Goal: Task Accomplishment & Management: Use online tool/utility

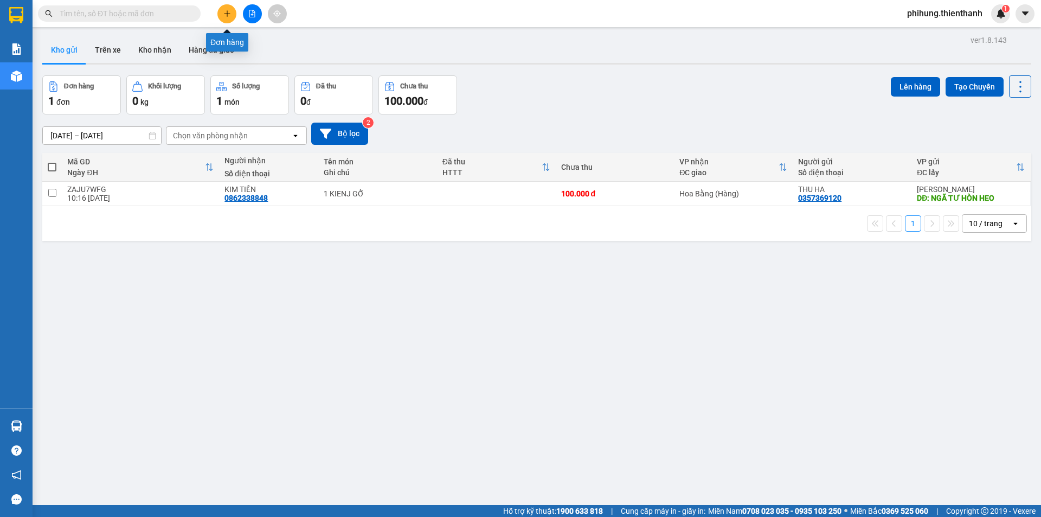
click at [225, 5] on button at bounding box center [226, 13] width 19 height 19
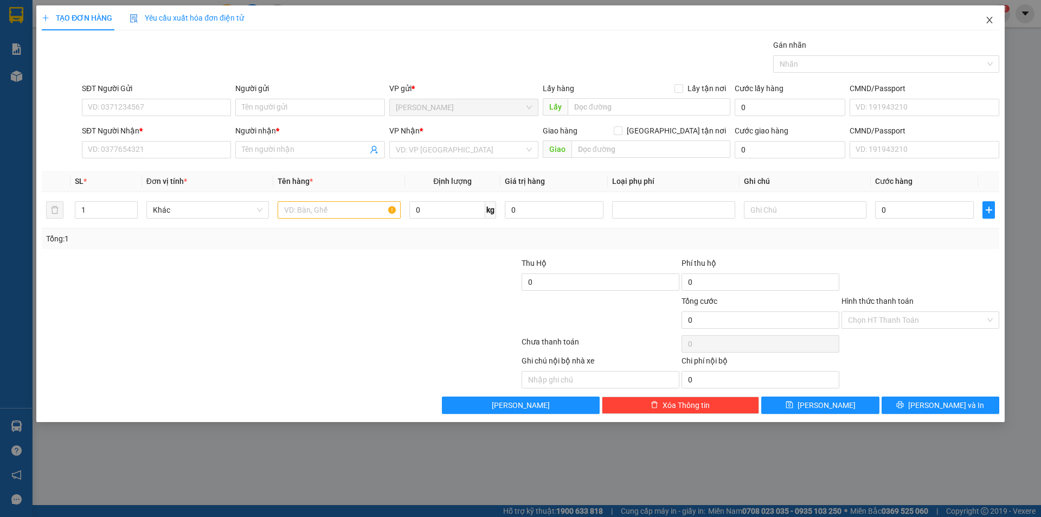
click at [992, 20] on icon "close" at bounding box center [989, 20] width 9 height 9
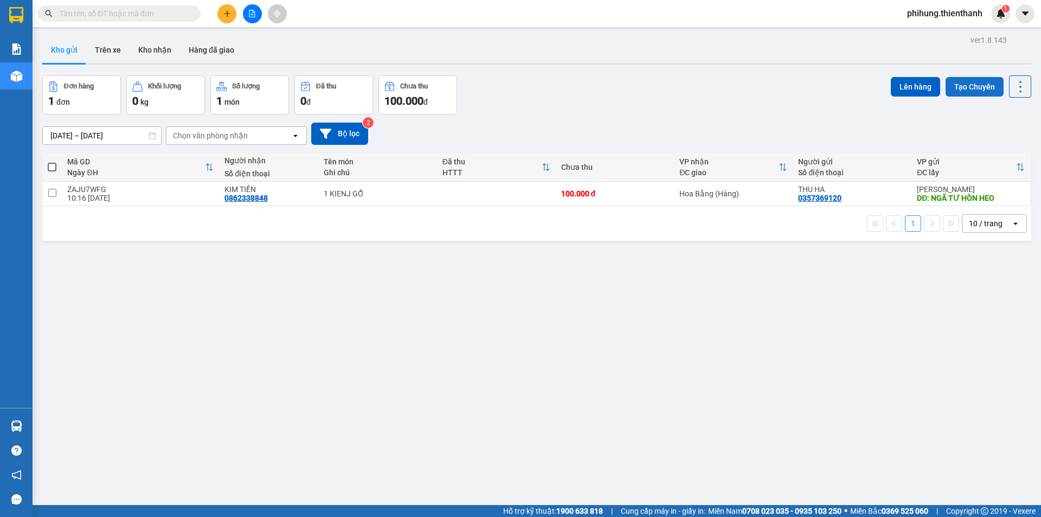
click at [970, 91] on button "Tạo Chuyến" at bounding box center [975, 87] width 58 height 20
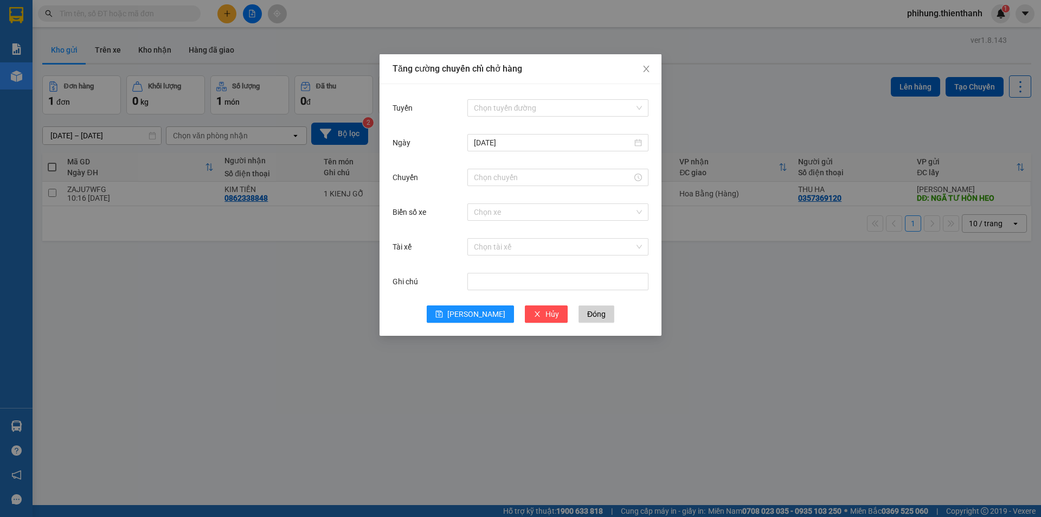
click at [524, 99] on div "Chọn tuyến đường" at bounding box center [557, 108] width 181 height 22
click at [526, 100] on input "Tuyến" at bounding box center [554, 108] width 161 height 16
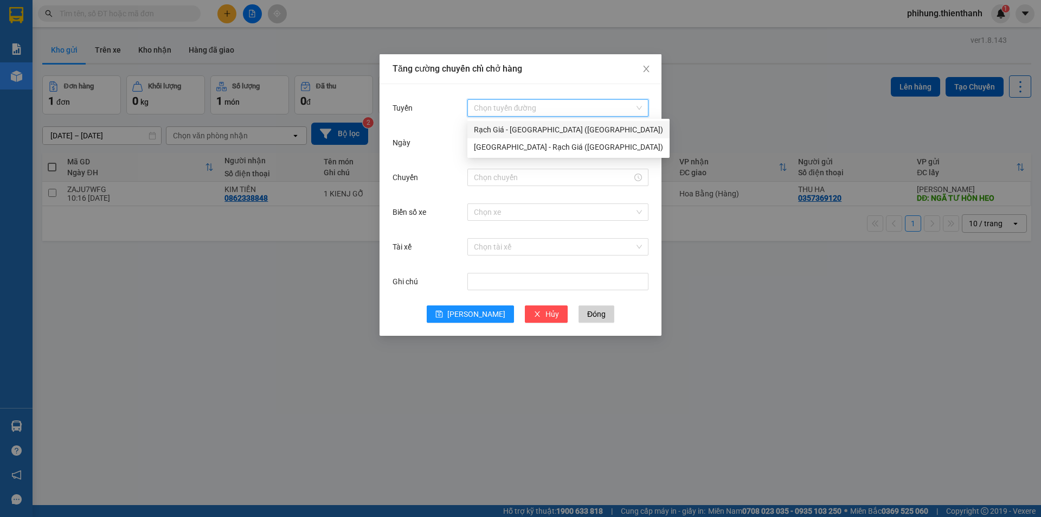
click at [528, 135] on div "Rạch Giá - [GEOGRAPHIC_DATA] ([GEOGRAPHIC_DATA])" at bounding box center [568, 130] width 189 height 12
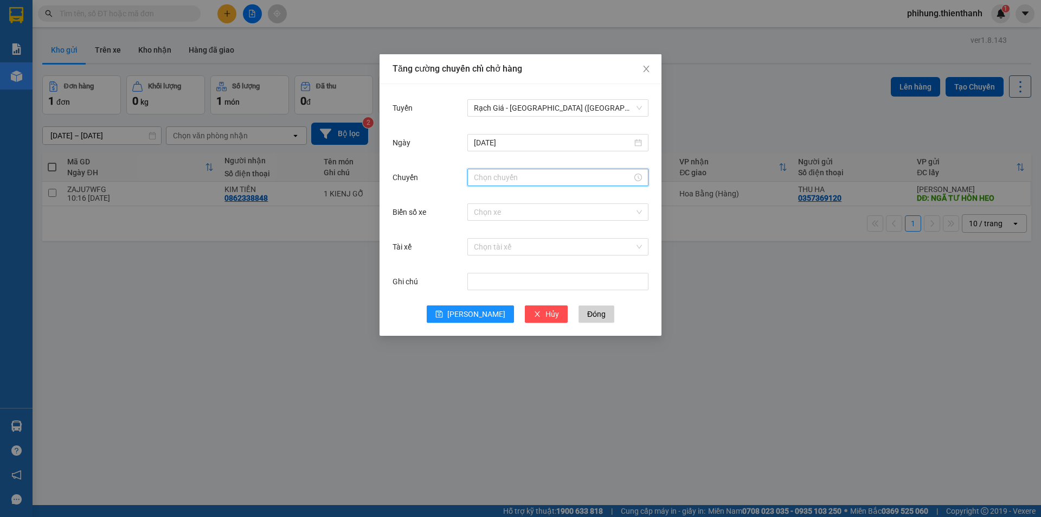
click at [524, 173] on input "Chuyến" at bounding box center [553, 177] width 158 height 12
type input "1"
click at [474, 311] on div "15" at bounding box center [482, 311] width 30 height 15
type input "15:00"
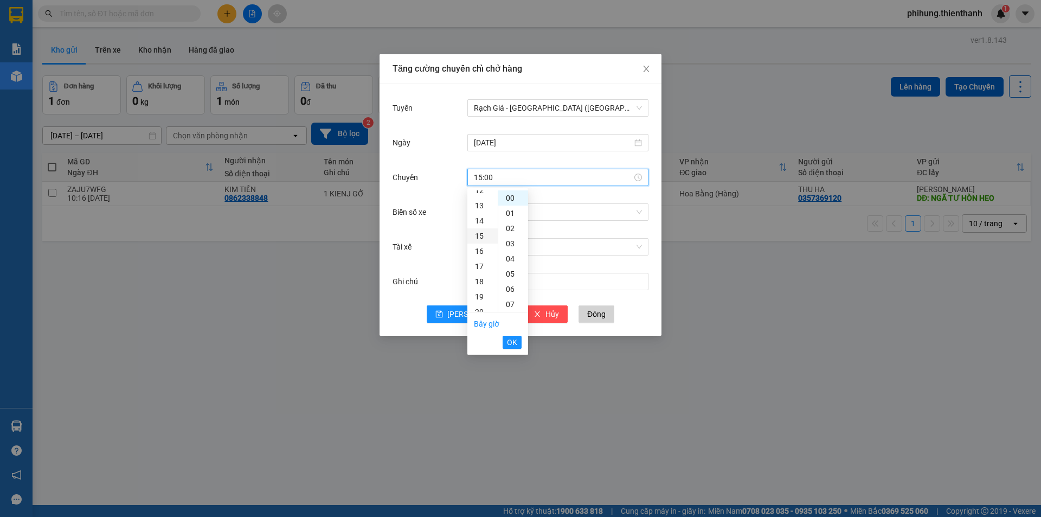
scroll to position [228, 0]
click at [512, 196] on div "00" at bounding box center [513, 197] width 30 height 15
click at [508, 344] on span "OK" at bounding box center [512, 342] width 10 height 12
click at [483, 318] on button "[PERSON_NAME]" at bounding box center [470, 313] width 87 height 17
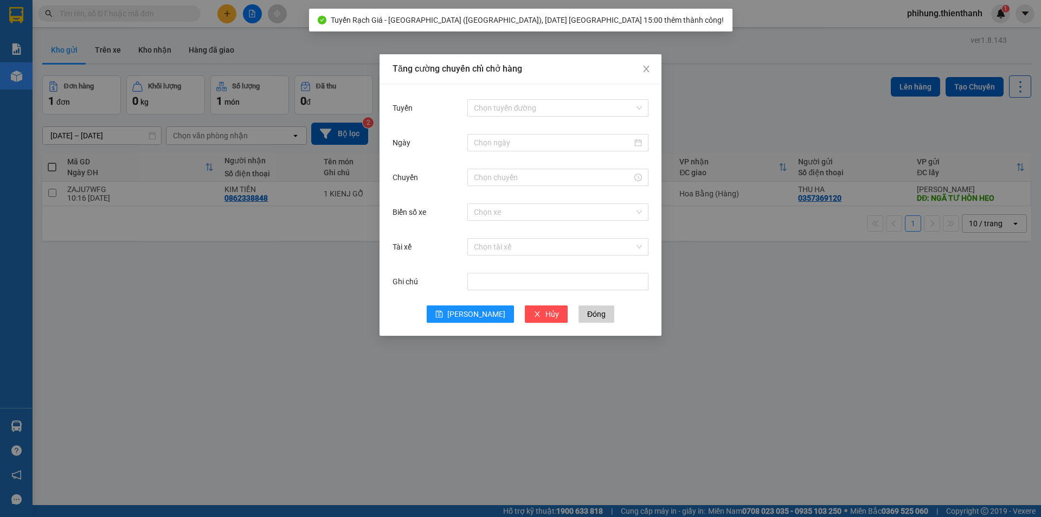
click at [784, 144] on div "Tăng cường chuyến chỉ chở hàng Tuyến Chọn tuyến đường Ngày Chuyến Biển số xe Ch…" at bounding box center [520, 258] width 1041 height 517
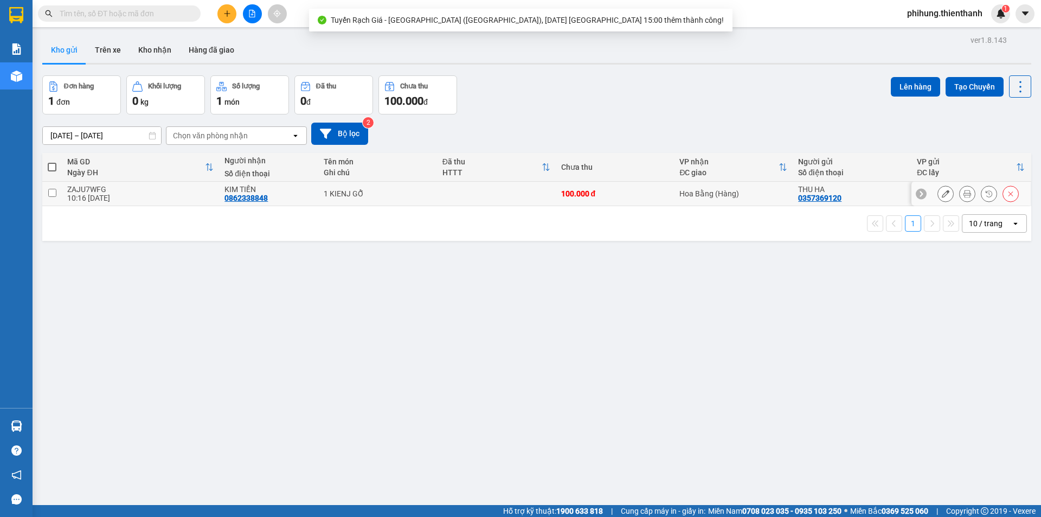
click at [817, 190] on div "THU HA" at bounding box center [852, 189] width 108 height 9
checkbox input "true"
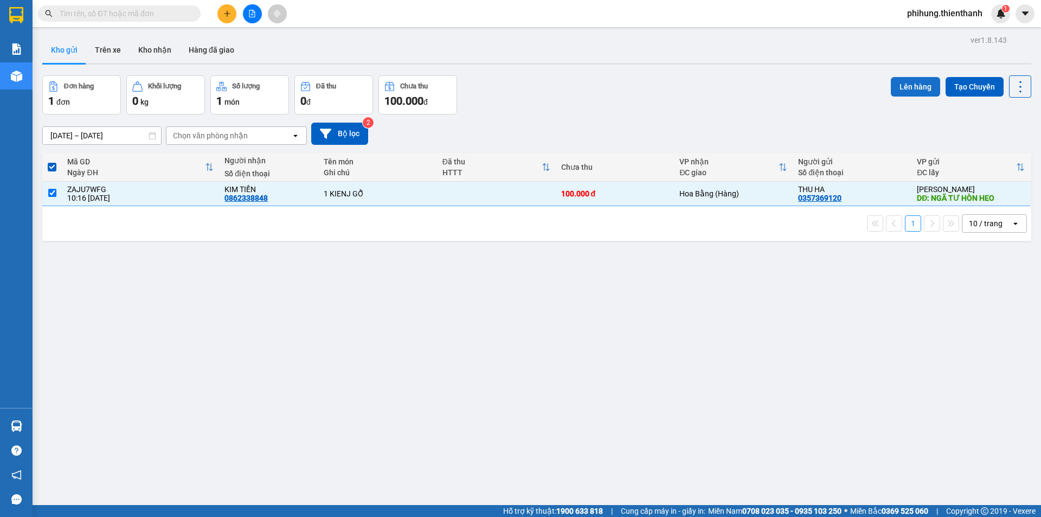
click at [915, 82] on button "Lên hàng" at bounding box center [915, 87] width 49 height 20
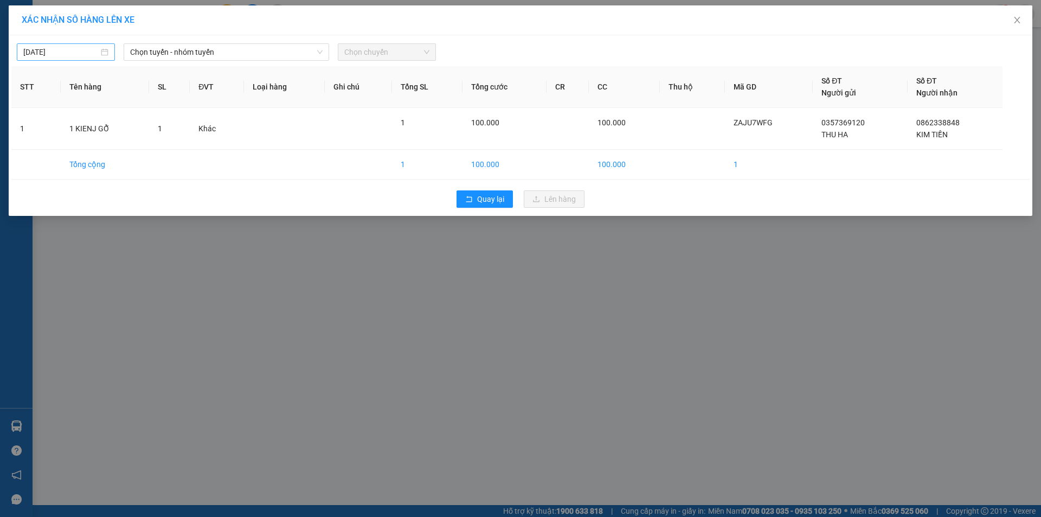
type input "[DATE]"
click at [78, 48] on input "[DATE]" at bounding box center [60, 52] width 75 height 12
click at [202, 47] on span "Chọn tuyến - nhóm tuyến" at bounding box center [226, 52] width 192 height 16
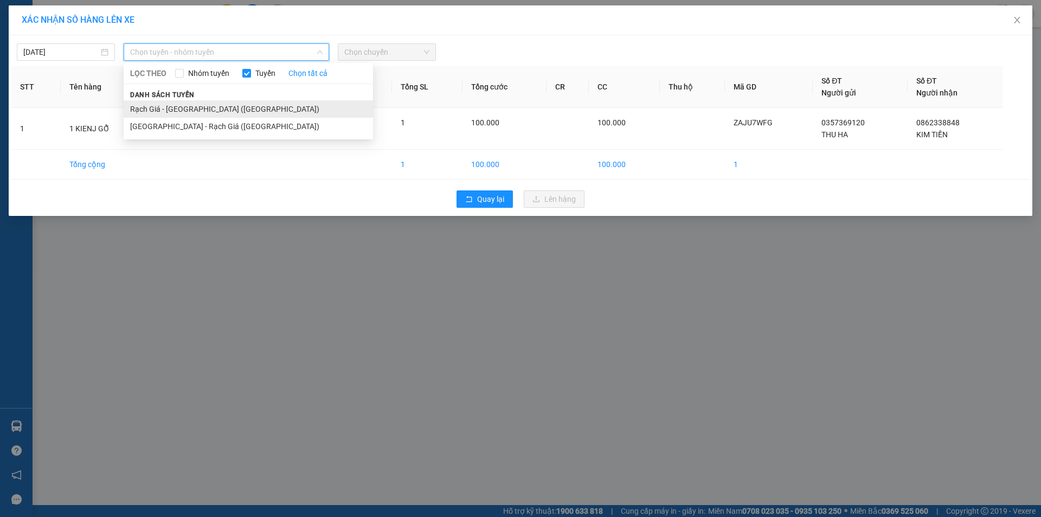
click at [211, 110] on li "Rạch Giá - [GEOGRAPHIC_DATA] ([GEOGRAPHIC_DATA])" at bounding box center [248, 108] width 249 height 17
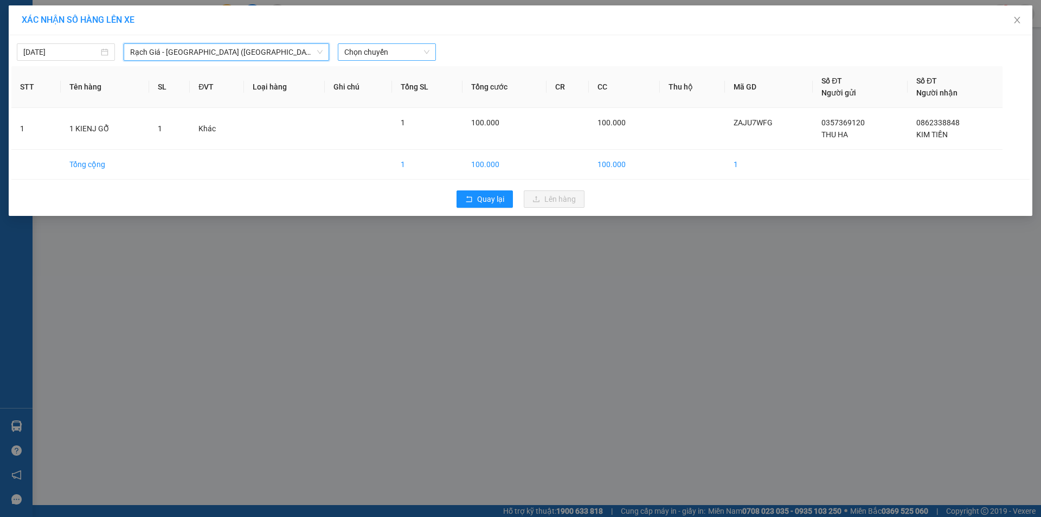
click at [395, 51] on span "Chọn chuyến" at bounding box center [386, 52] width 85 height 16
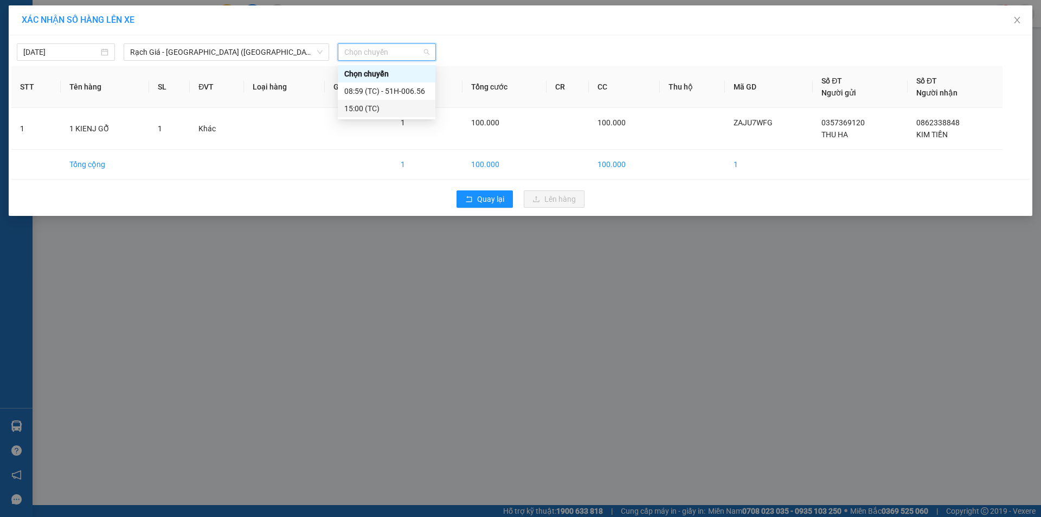
click at [387, 105] on div "15:00 (TC)" at bounding box center [386, 108] width 85 height 12
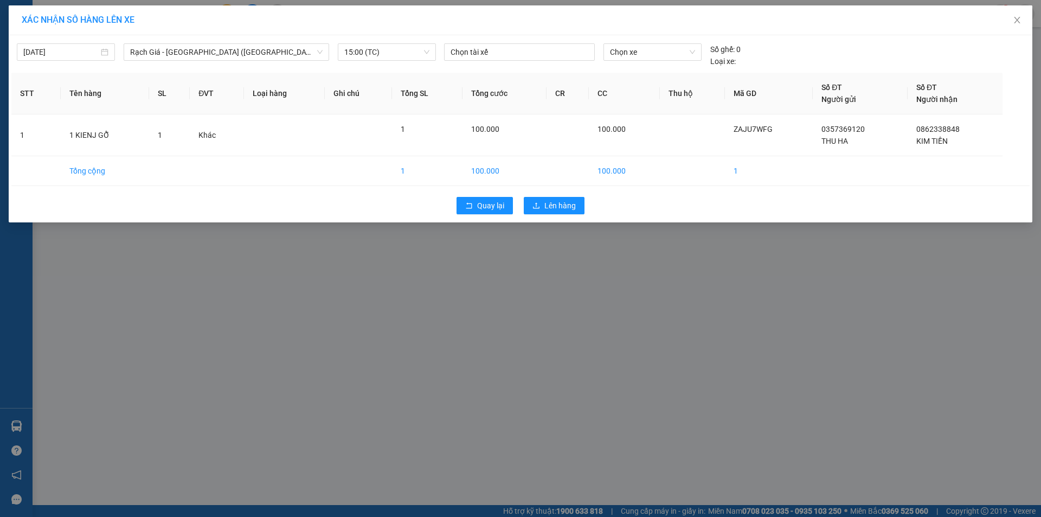
click at [556, 222] on div "[DATE] Rạch Giá - [GEOGRAPHIC_DATA] ([GEOGRAPHIC_DATA]) LỌC THEO Nhóm tuyến Tuy…" at bounding box center [521, 128] width 1024 height 187
drag, startPoint x: 583, startPoint y: 215, endPoint x: 578, endPoint y: 208, distance: 9.3
click at [580, 215] on div "Quay lại Lên hàng" at bounding box center [520, 205] width 1018 height 28
click at [595, 208] on div "Quay lại Lên hàng" at bounding box center [520, 205] width 1018 height 28
click at [582, 218] on div "Quay lại Lên hàng" at bounding box center [520, 205] width 1018 height 28
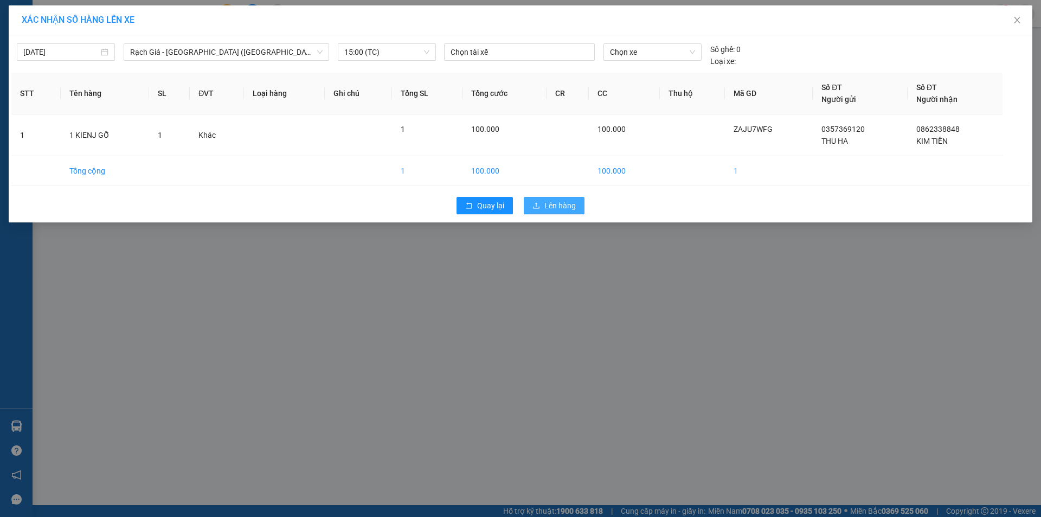
click at [574, 213] on button "Lên hàng" at bounding box center [554, 205] width 61 height 17
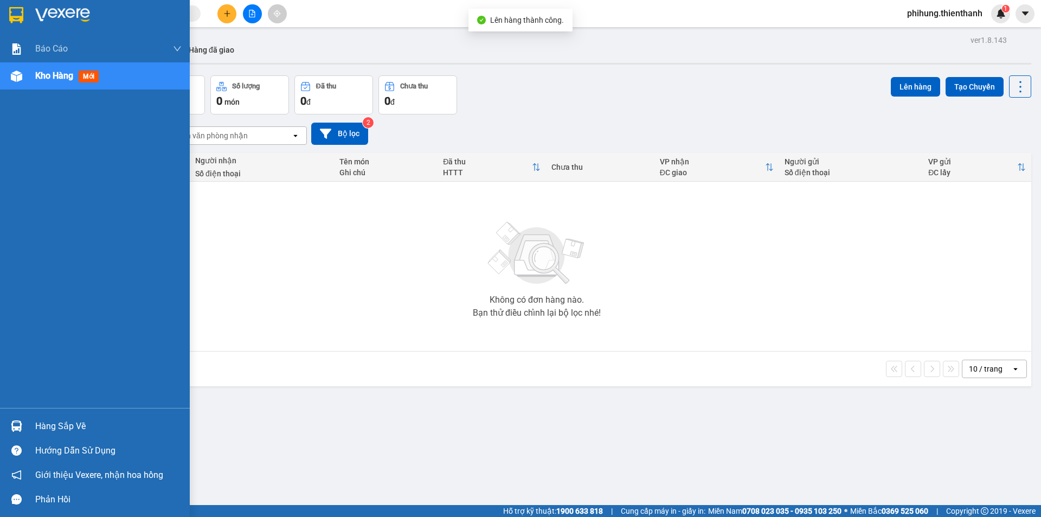
click at [44, 68] on div "Kho hàng mới" at bounding box center [108, 75] width 146 height 27
